Goal: Task Accomplishment & Management: Complete application form

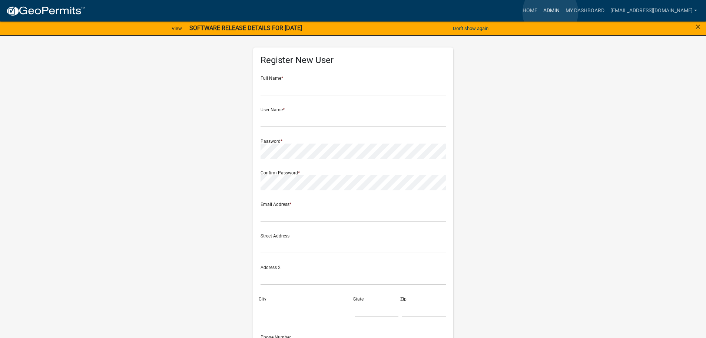
click at [551, 12] on link "Admin" at bounding box center [552, 11] width 22 height 14
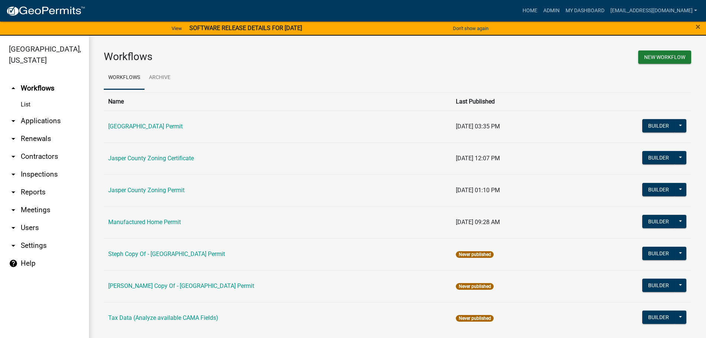
click at [39, 122] on link "arrow_drop_down Applications" at bounding box center [44, 121] width 89 height 18
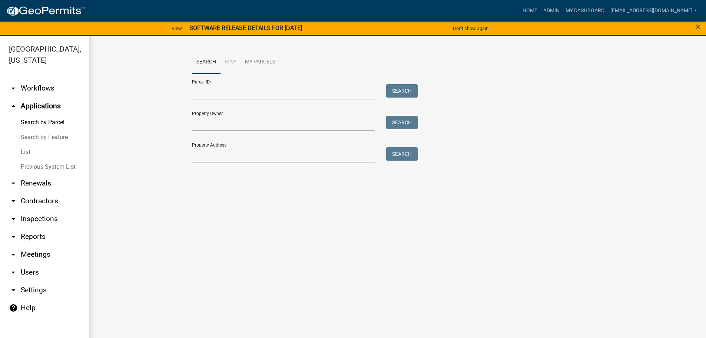
click at [29, 152] on link "List" at bounding box center [44, 152] width 89 height 15
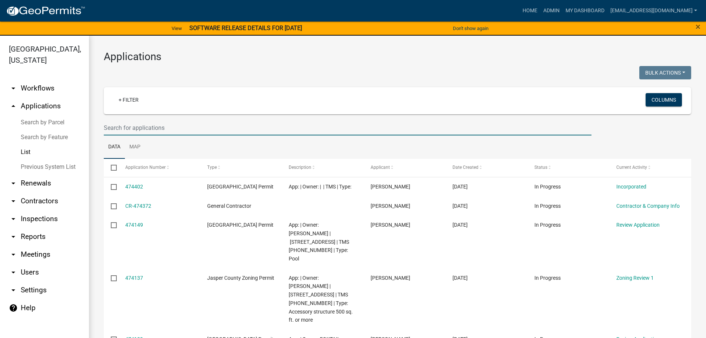
click at [174, 127] on input "text" at bounding box center [348, 127] width 488 height 15
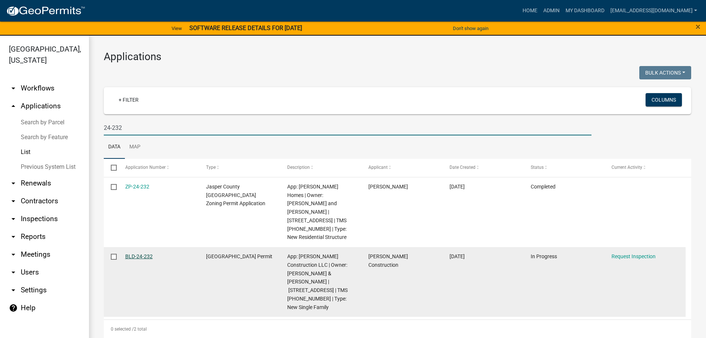
type input "24-232"
click at [136, 253] on link "BLD-24-232" at bounding box center [138, 256] width 27 height 6
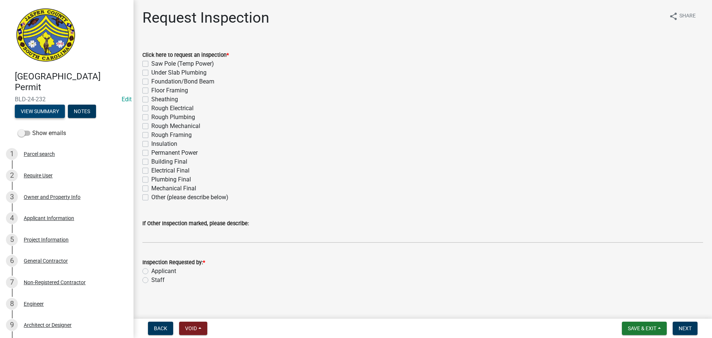
click at [52, 116] on button "View Summary" at bounding box center [40, 111] width 50 height 13
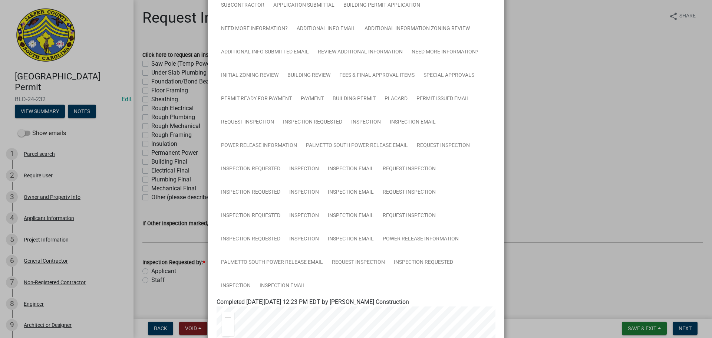
scroll to position [111, 0]
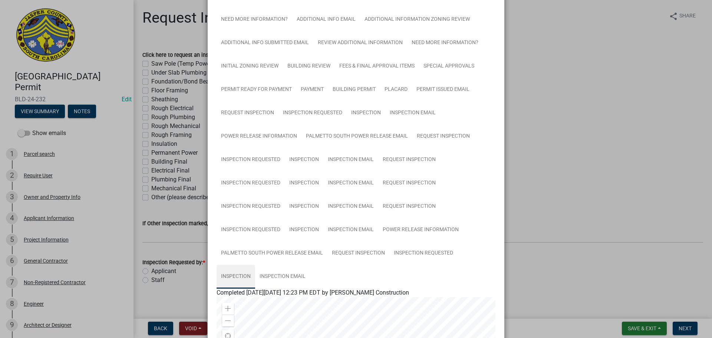
click at [233, 274] on link "Inspection" at bounding box center [236, 277] width 39 height 24
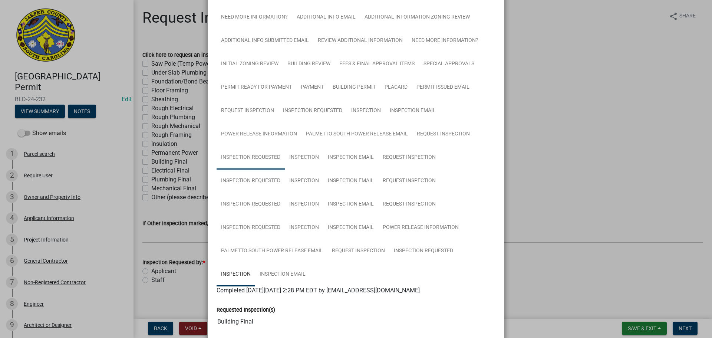
scroll to position [0, 0]
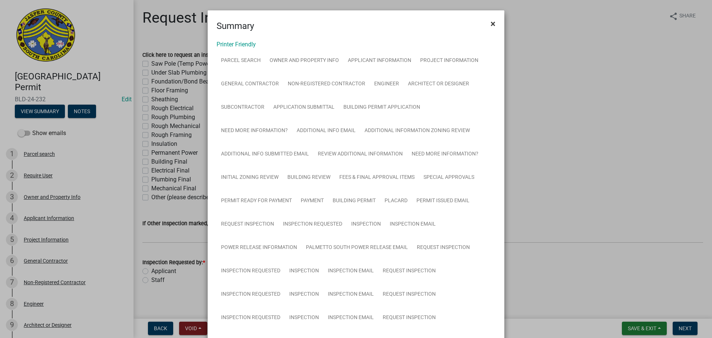
click at [487, 26] on button "×" at bounding box center [493, 23] width 17 height 21
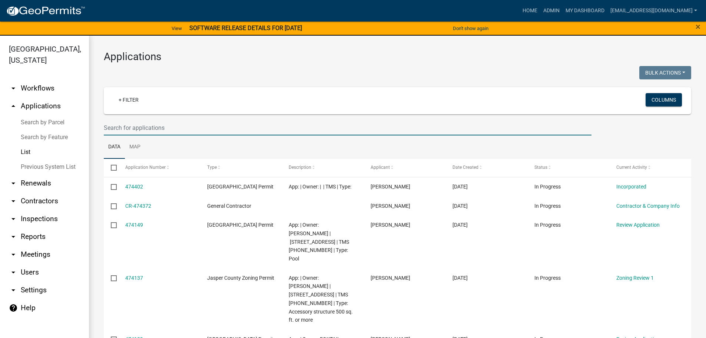
click at [202, 125] on input "text" at bounding box center [348, 127] width 488 height 15
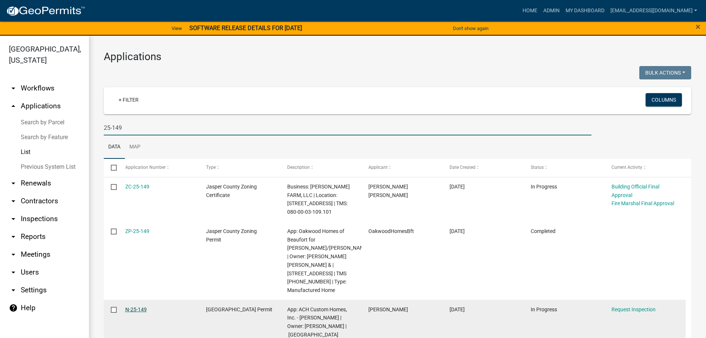
type input "25-149"
click at [136, 306] on link "N-25-149" at bounding box center [136, 309] width 22 height 6
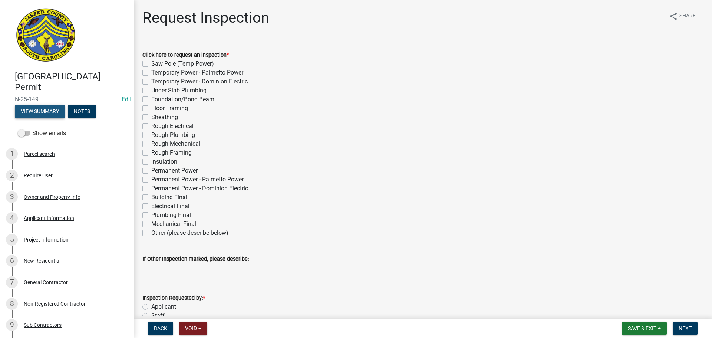
click at [42, 113] on button "View Summary" at bounding box center [40, 111] width 50 height 13
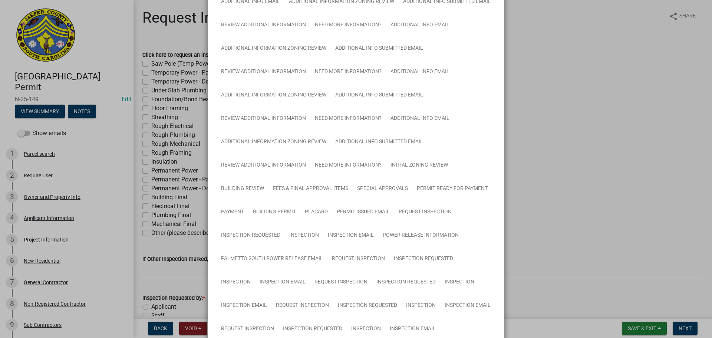
scroll to position [222, 0]
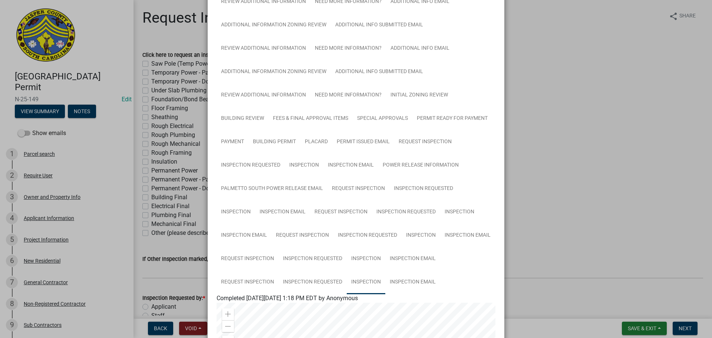
click at [370, 282] on link "Inspection" at bounding box center [366, 282] width 39 height 24
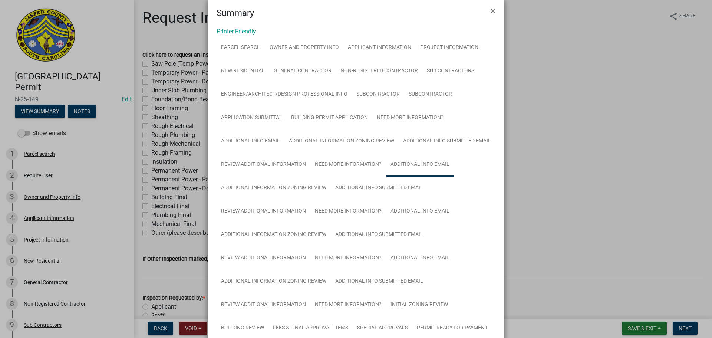
scroll to position [0, 0]
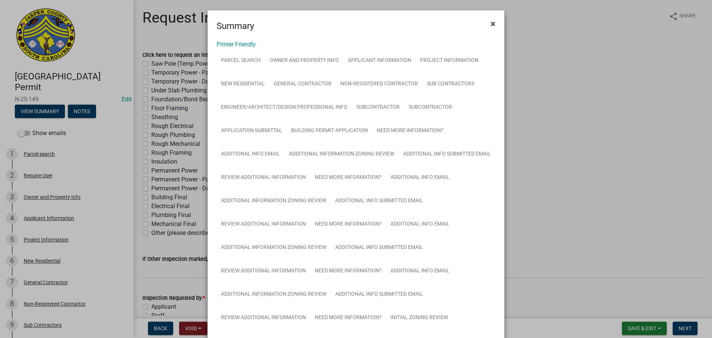
click at [491, 25] on span "×" at bounding box center [493, 24] width 5 height 10
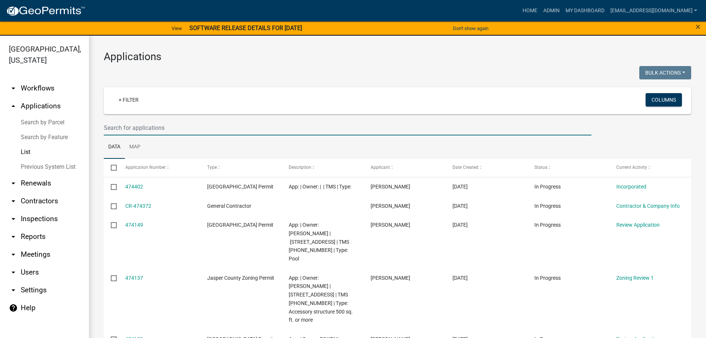
click at [234, 129] on input "text" at bounding box center [348, 127] width 488 height 15
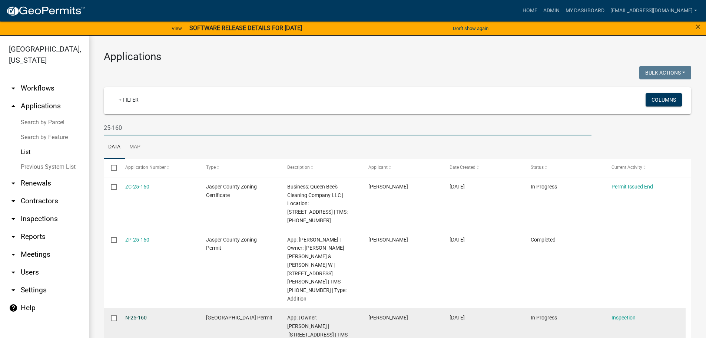
type input "25-160"
click at [136, 314] on link "N-25-160" at bounding box center [136, 317] width 22 height 6
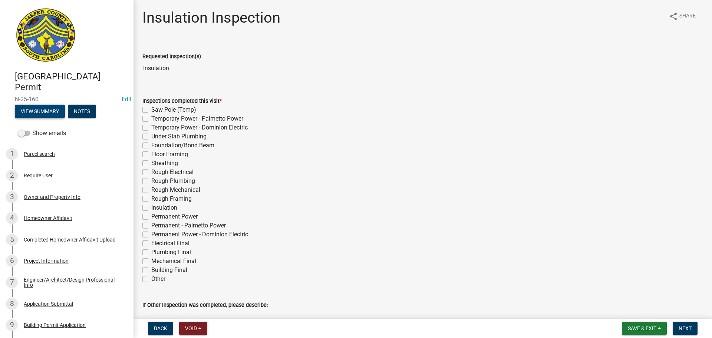
click at [43, 110] on button "View Summary" at bounding box center [40, 111] width 50 height 13
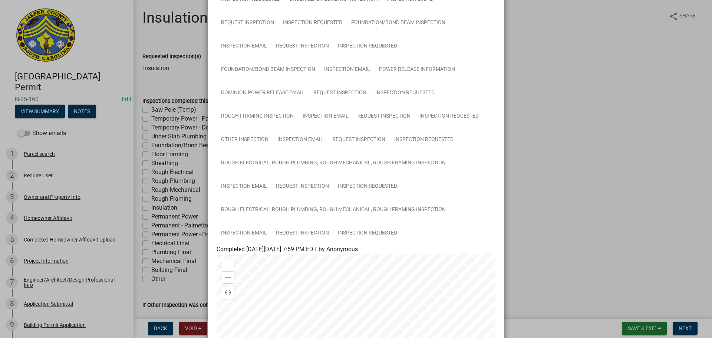
scroll to position [371, 0]
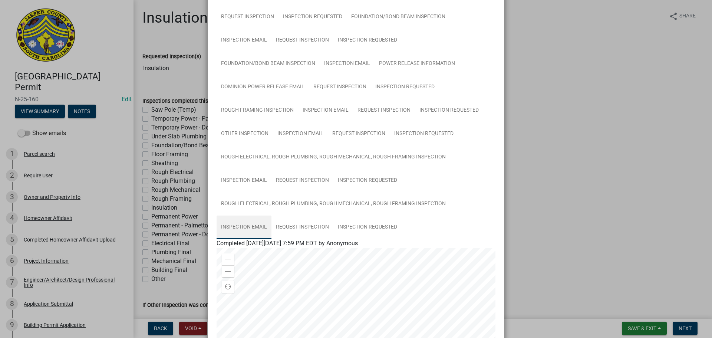
click at [236, 224] on link "Inspection Email" at bounding box center [244, 227] width 55 height 24
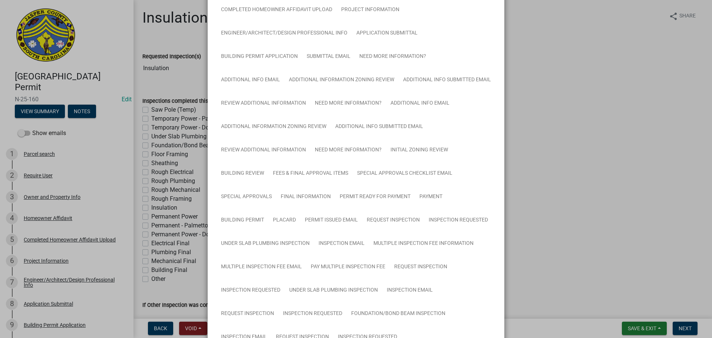
scroll to position [0, 0]
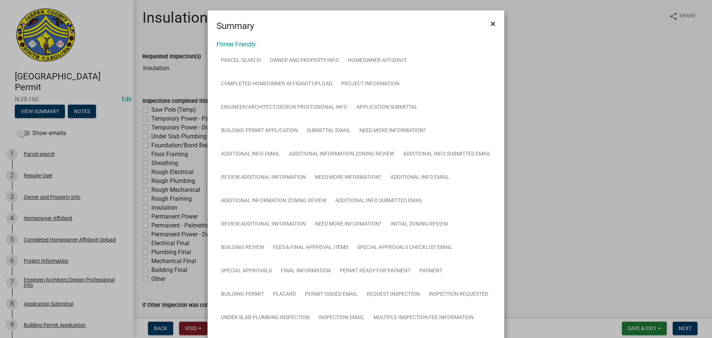
click at [491, 24] on span "×" at bounding box center [493, 24] width 5 height 10
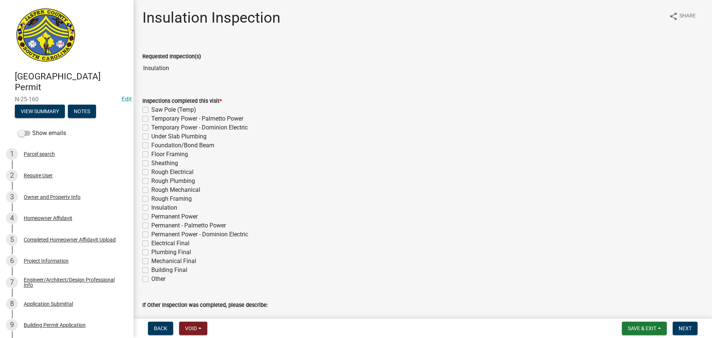
click at [151, 207] on label "Insulation" at bounding box center [164, 207] width 26 height 9
click at [151, 207] on input "Insulation" at bounding box center [153, 205] width 5 height 5
checkbox input "true"
checkbox input "false"
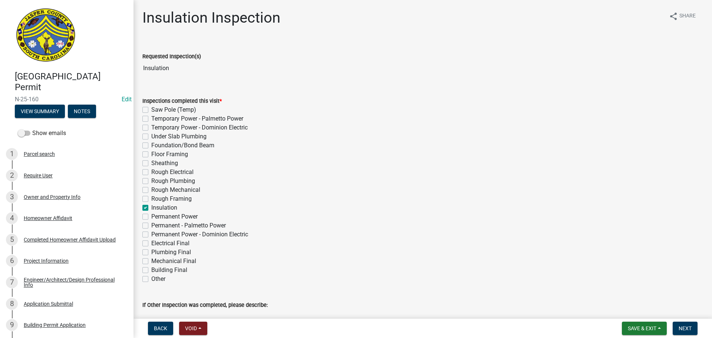
checkbox input "false"
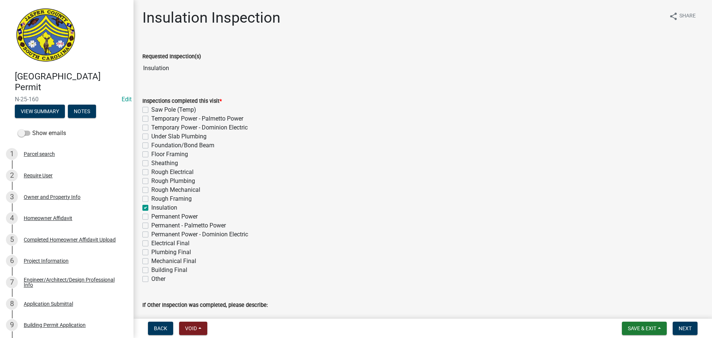
checkbox input "false"
checkbox input "true"
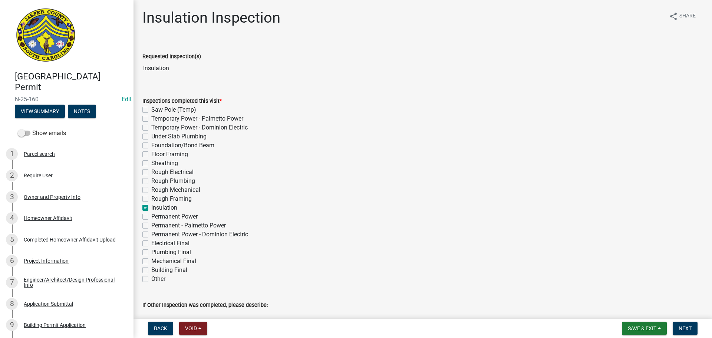
checkbox input "false"
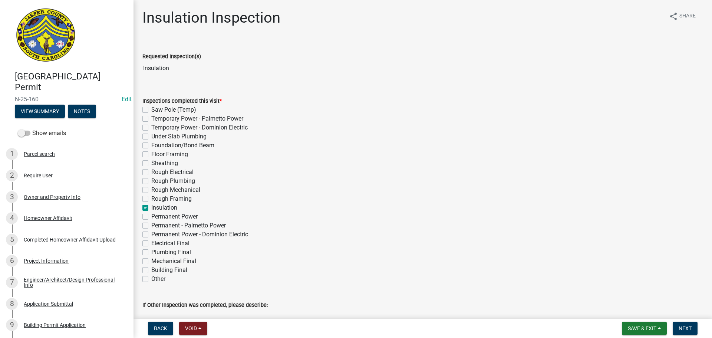
checkbox input "false"
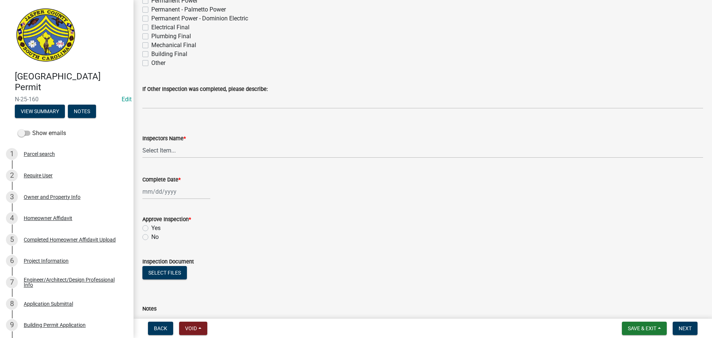
scroll to position [222, 0]
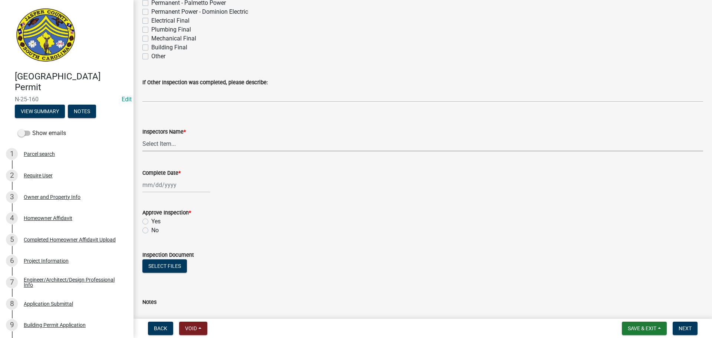
click at [165, 145] on select "Select Item... [EMAIL_ADDRESS][DOMAIN_NAME] ([PERSON_NAME] ) rcampbell ([PERSON…" at bounding box center [422, 143] width 561 height 15
select select "2d9ba1e5-2fdd-4b15-98d0-073dcbeb5880"
click at [142, 136] on select "Select Item... [EMAIL_ADDRESS][DOMAIN_NAME] ([PERSON_NAME] ) rcampbell ([PERSON…" at bounding box center [422, 143] width 561 height 15
click at [164, 187] on div at bounding box center [176, 184] width 68 height 15
select select "9"
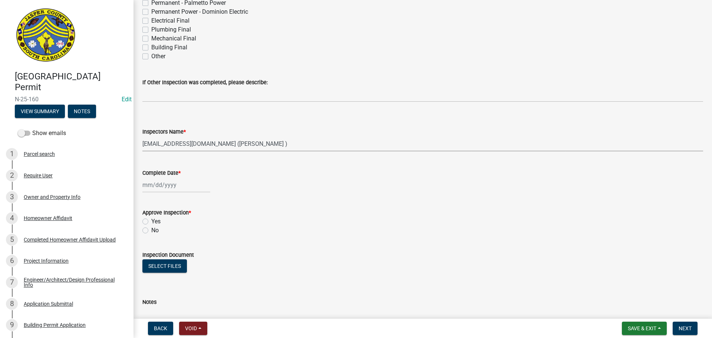
select select "2025"
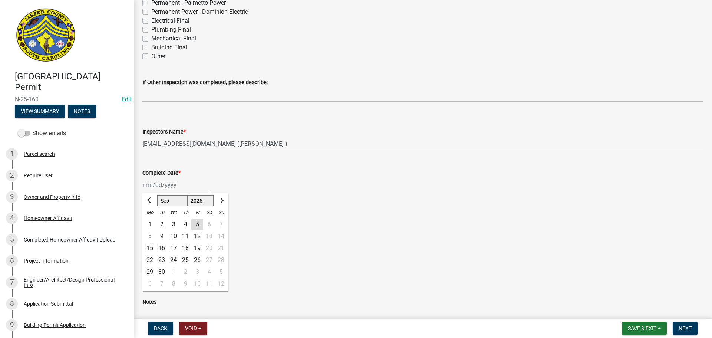
click at [199, 223] on div "5" at bounding box center [197, 224] width 12 height 12
type input "[DATE]"
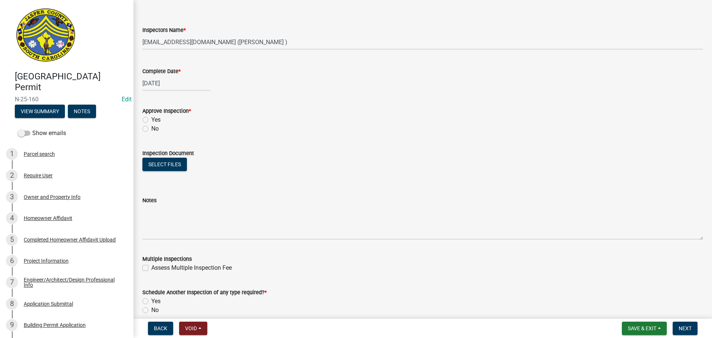
scroll to position [334, 0]
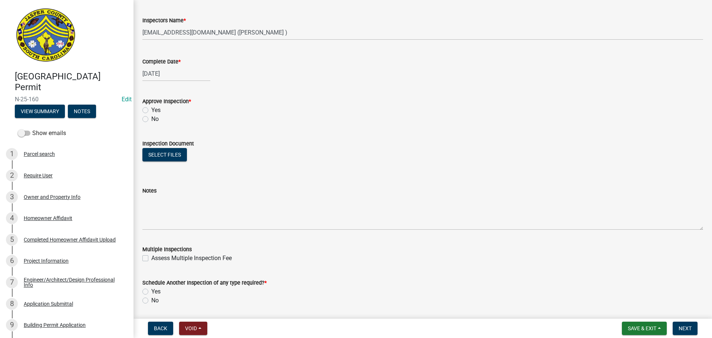
click at [151, 120] on label "No" at bounding box center [154, 119] width 7 height 9
click at [151, 119] on input "No" at bounding box center [153, 117] width 5 height 5
radio input "true"
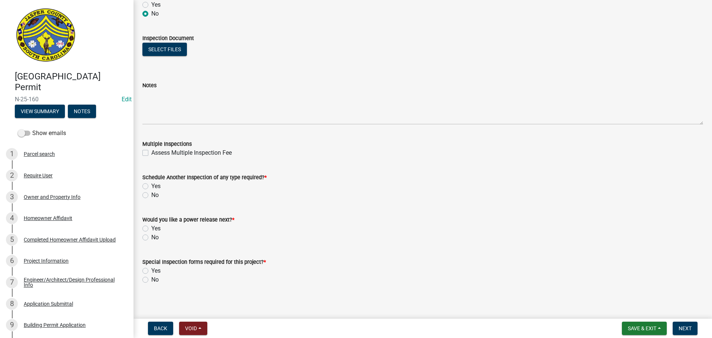
scroll to position [443, 0]
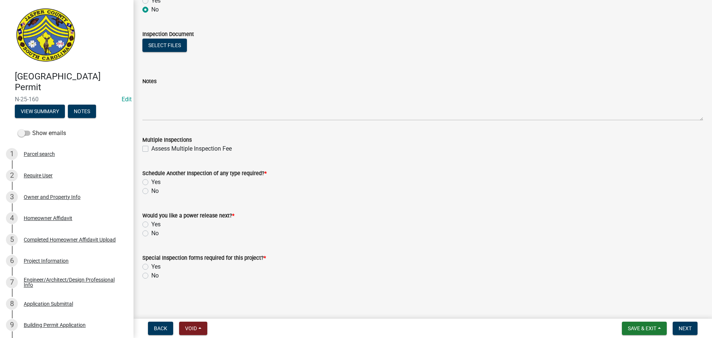
click at [151, 181] on label "Yes" at bounding box center [155, 182] width 9 height 9
click at [151, 181] on input "Yes" at bounding box center [153, 180] width 5 height 5
radio input "true"
click at [151, 234] on label "No" at bounding box center [154, 233] width 7 height 9
click at [151, 234] on input "No" at bounding box center [153, 231] width 5 height 5
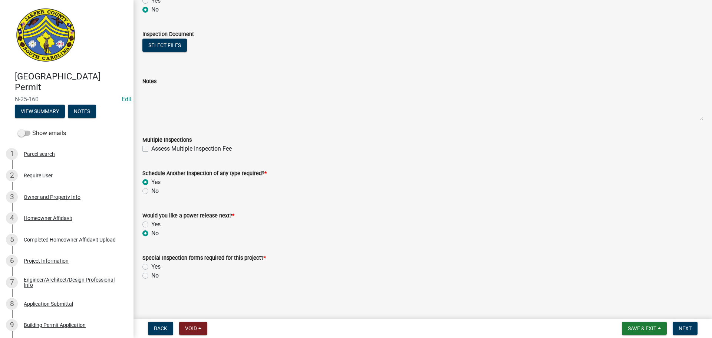
radio input "true"
click at [151, 276] on label "No" at bounding box center [154, 275] width 7 height 9
click at [151, 276] on input "No" at bounding box center [153, 273] width 5 height 5
radio input "true"
click at [684, 324] on button "Next" at bounding box center [685, 327] width 25 height 13
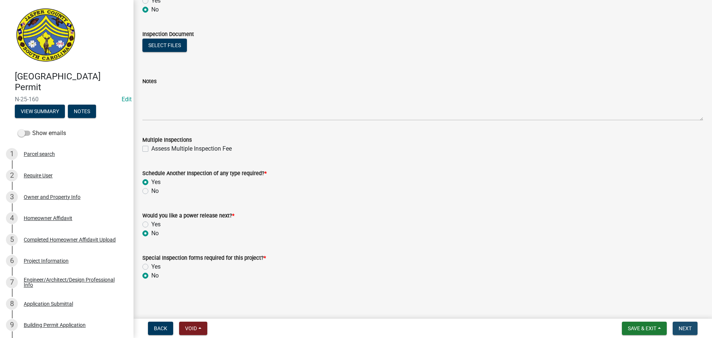
scroll to position [0, 0]
